Goal: Information Seeking & Learning: Check status

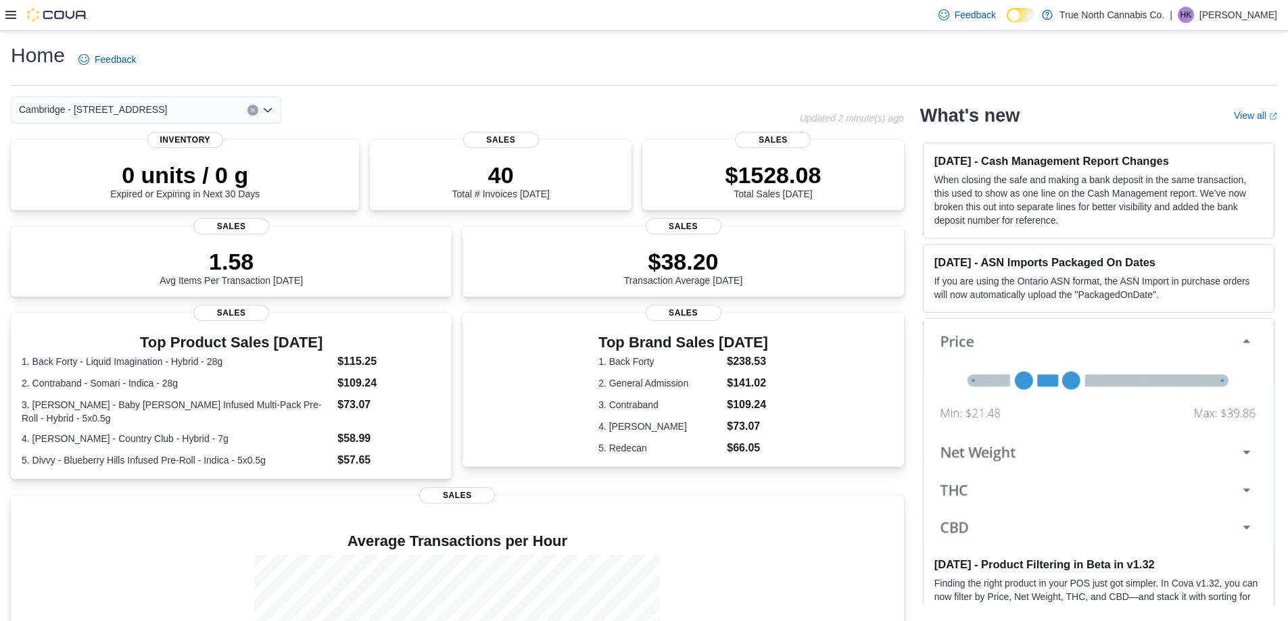
click at [6, 9] on div at bounding box center [46, 15] width 82 height 14
click at [14, 14] on icon at bounding box center [10, 14] width 11 height 11
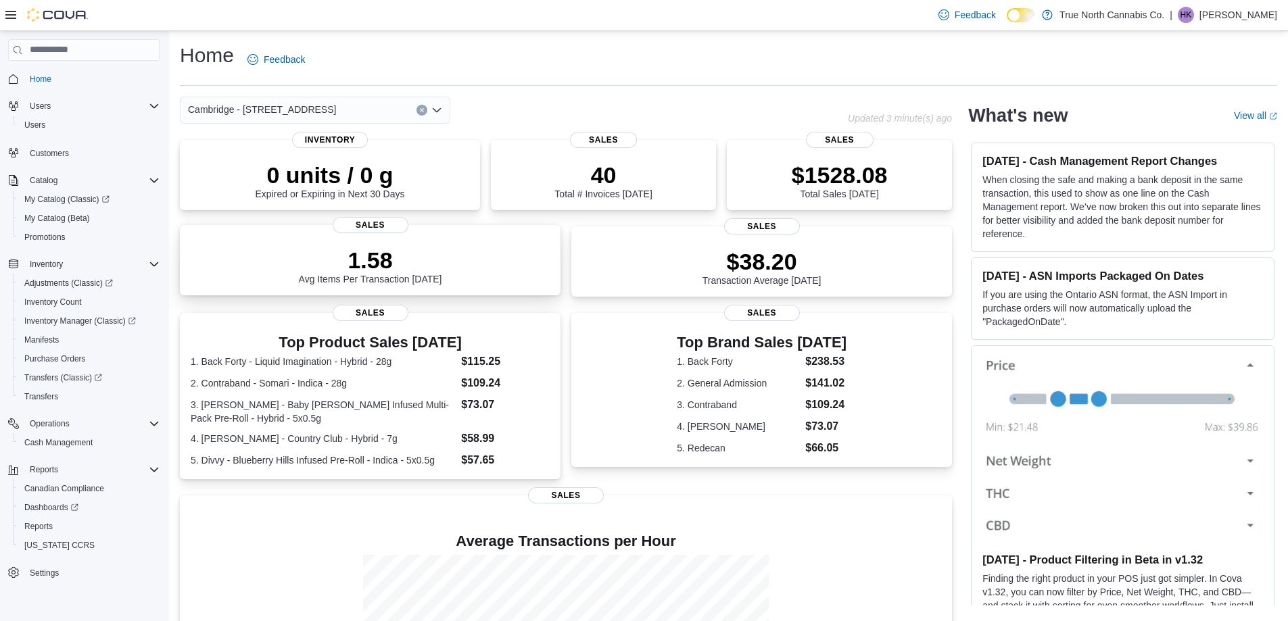
click at [548, 261] on div "1.58 Avg Items Per Transaction [DATE]" at bounding box center [370, 262] width 359 height 43
